Goal: Information Seeking & Learning: Understand process/instructions

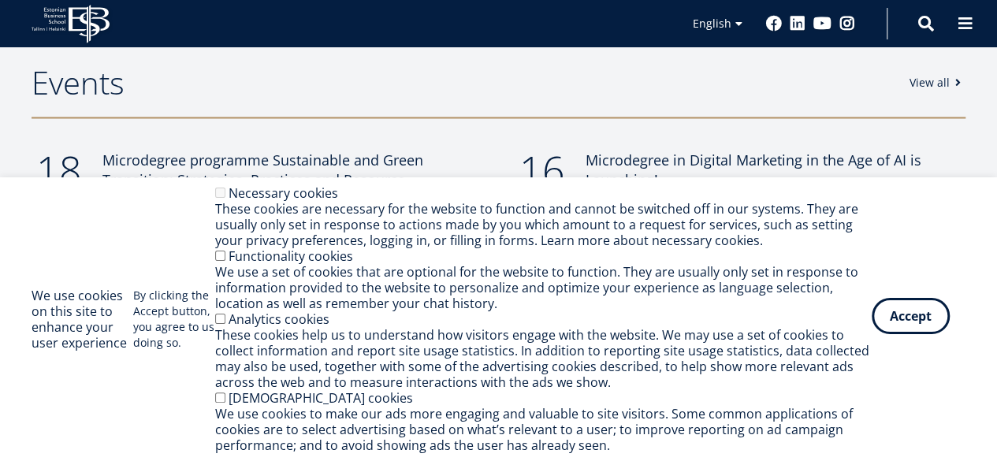
scroll to position [1356, 0]
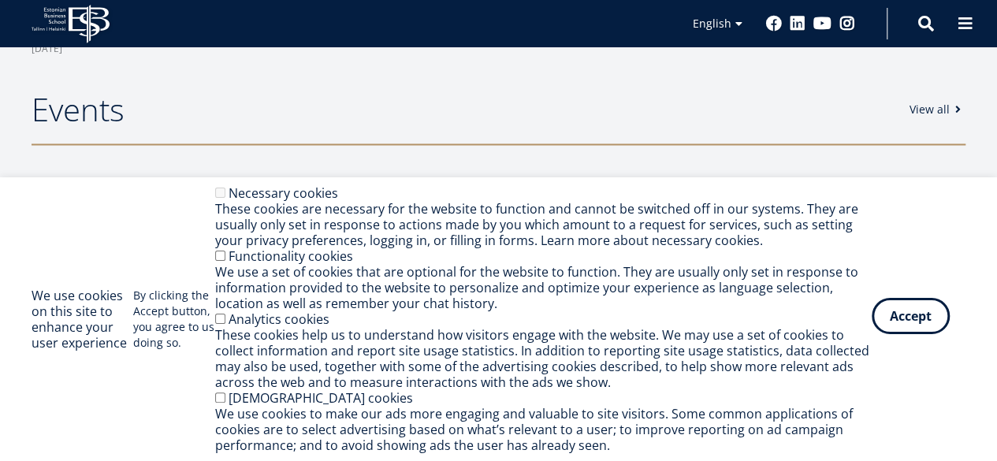
click at [908, 327] on button "Accept" at bounding box center [911, 316] width 78 height 36
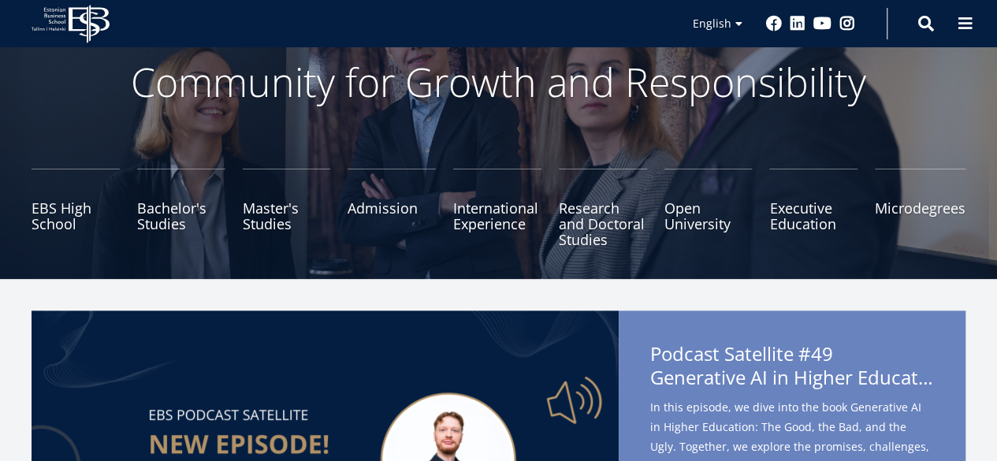
scroll to position [16, 0]
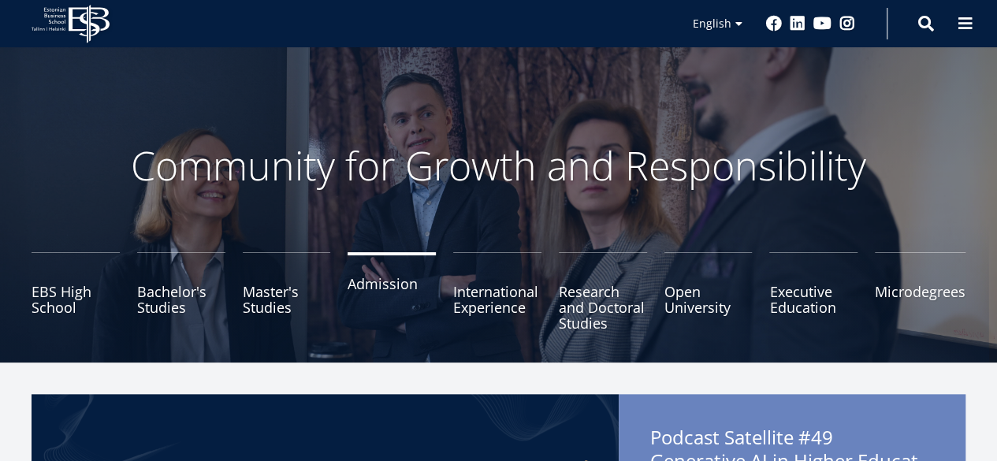
click at [384, 285] on link "Admission" at bounding box center [392, 291] width 88 height 79
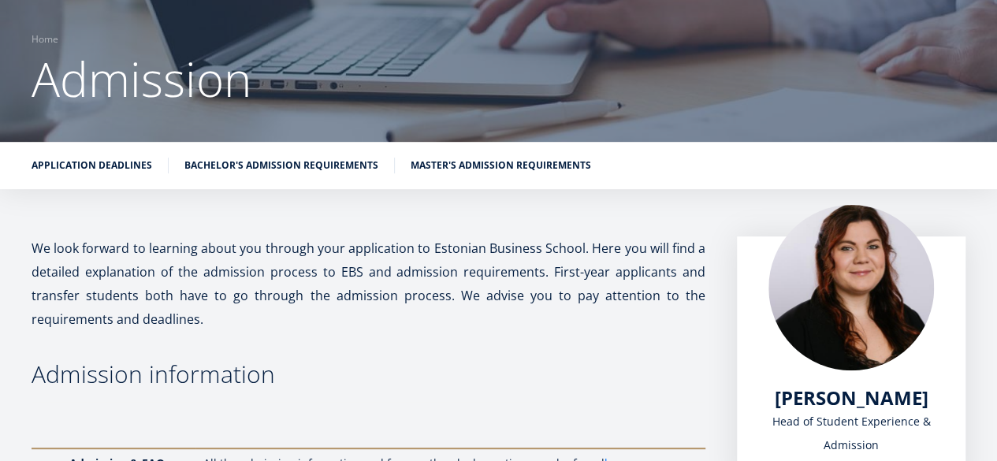
scroll to position [35, 0]
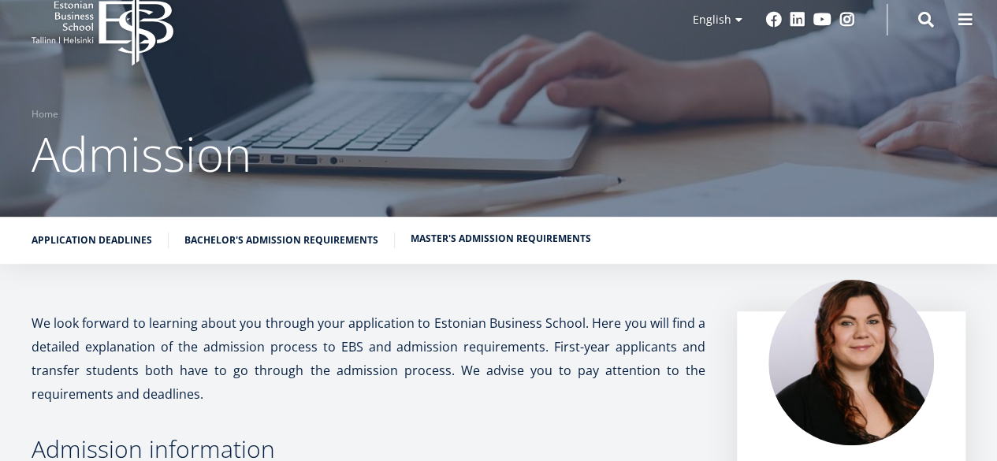
click at [474, 235] on link "Master's admission requirements" at bounding box center [501, 239] width 180 height 16
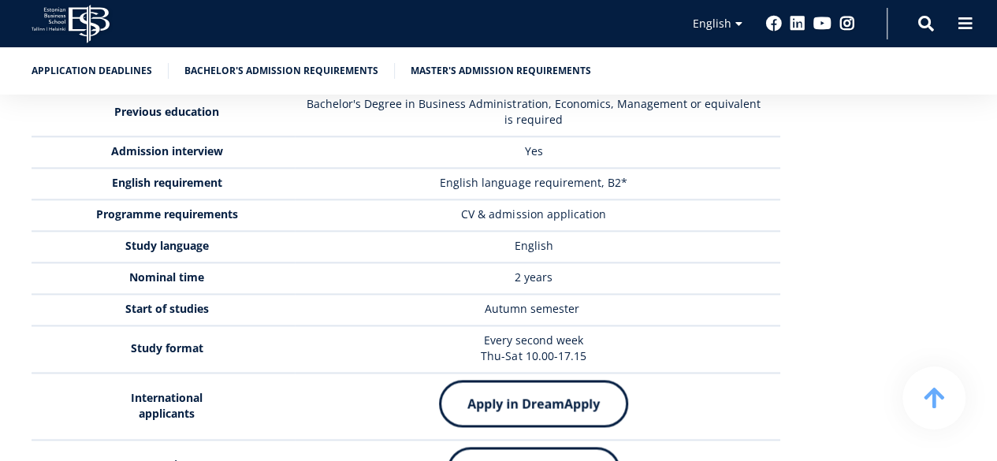
scroll to position [3950, 0]
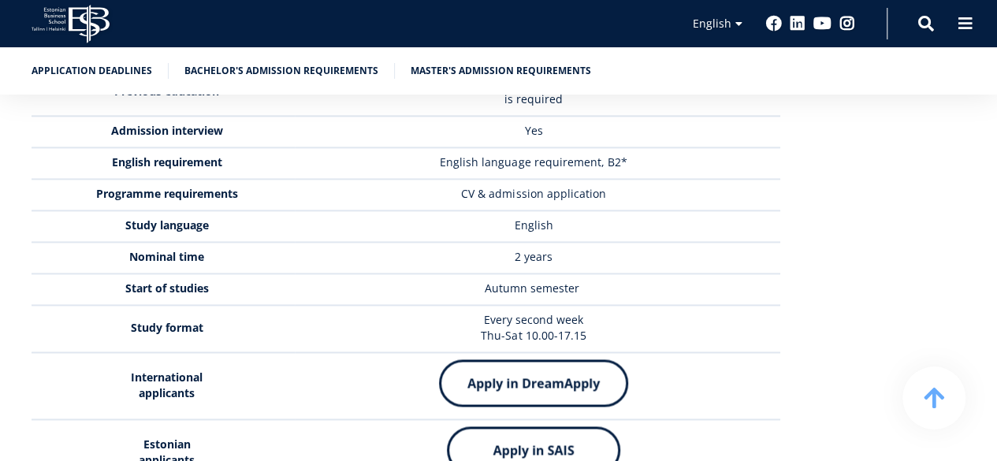
click at [515, 426] on img at bounding box center [533, 449] width 173 height 47
